Goal: Task Accomplishment & Management: Manage account settings

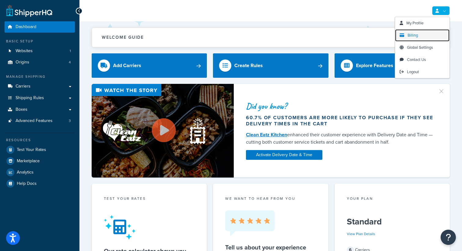
click at [425, 34] on link "Billing" at bounding box center [422, 35] width 54 height 12
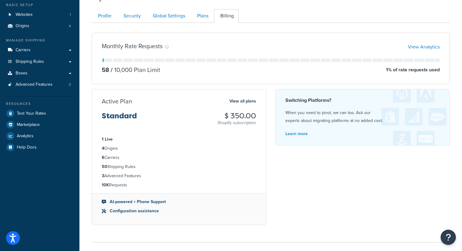
scroll to position [38, 0]
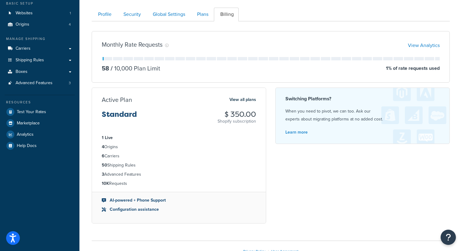
click at [126, 212] on li "Configuration assistance" at bounding box center [179, 210] width 154 height 7
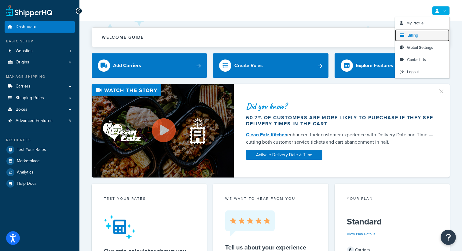
click at [428, 37] on link "Billing" at bounding box center [422, 35] width 54 height 12
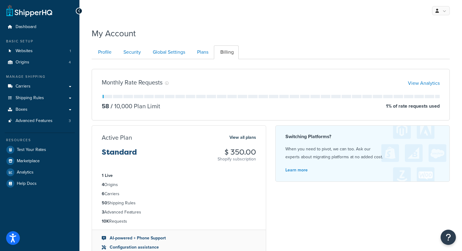
scroll to position [80, 0]
